Goal: Task Accomplishment & Management: Manage account settings

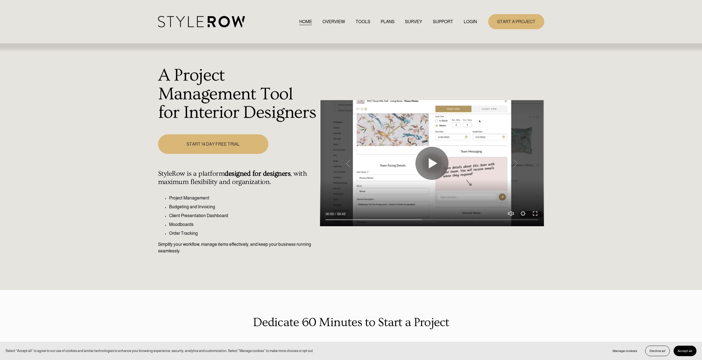
click at [467, 19] on link "LOGIN" at bounding box center [470, 21] width 13 height 7
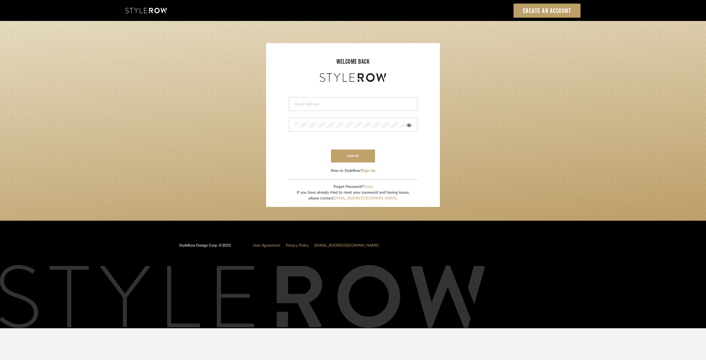
click at [320, 106] on input "email" at bounding box center [353, 105] width 116 height 6
type input "ann@annkottlerhome.com"
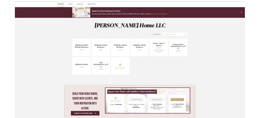
scroll to position [64, 0]
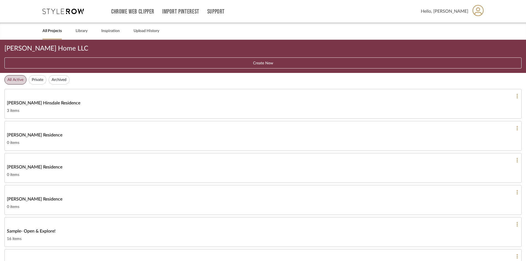
click at [19, 74] on ul "All Active Private Archived" at bounding box center [263, 80] width 526 height 14
click at [42, 81] on button "Private" at bounding box center [38, 79] width 18 height 9
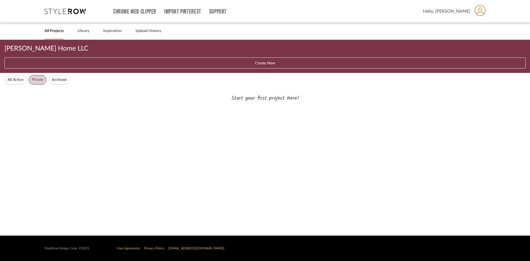
click at [10, 74] on ul "All Active Private Archived" at bounding box center [265, 80] width 530 height 14
click at [10, 83] on button "All Active" at bounding box center [15, 79] width 22 height 9
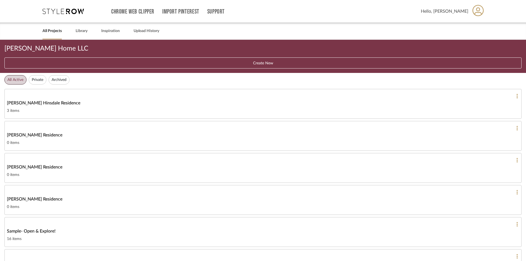
click at [290, 60] on button "Create New" at bounding box center [262, 62] width 517 height 11
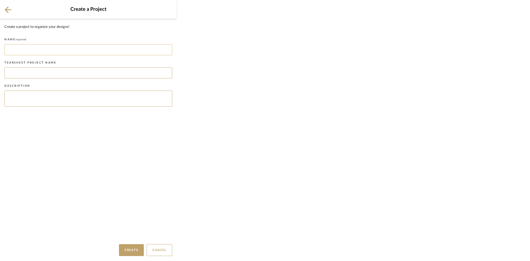
click at [71, 40] on div "Name required" at bounding box center [88, 46] width 168 height 23
type input "[EMAIL_ADDRESS][DOMAIN_NAME]"
click at [45, 72] on input at bounding box center [88, 72] width 168 height 11
